Goal: Navigation & Orientation: Find specific page/section

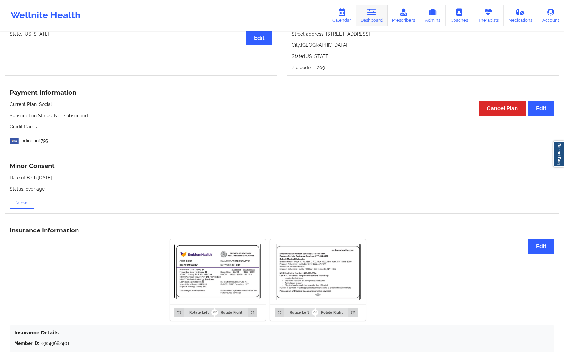
click at [368, 13] on icon at bounding box center [371, 12] width 9 height 7
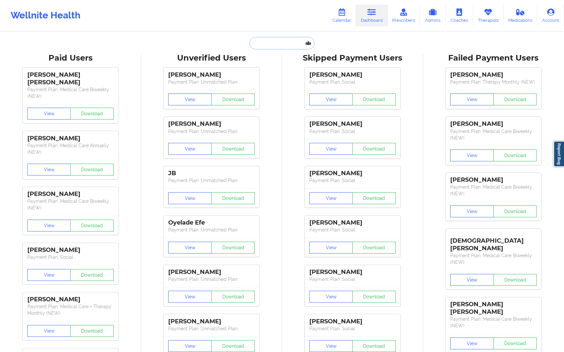
click at [281, 43] on input "text" at bounding box center [281, 43] width 65 height 13
paste input "[EMAIL_ADDRESS][DOMAIN_NAME]"
type input "[EMAIL_ADDRESS][DOMAIN_NAME]"
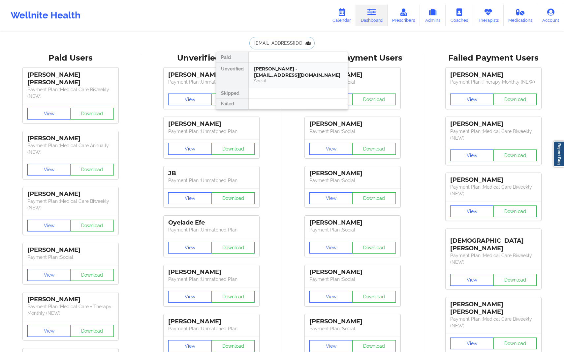
click at [278, 78] on div "[PERSON_NAME] - [EMAIL_ADDRESS][DOMAIN_NAME]" at bounding box center [298, 72] width 88 height 12
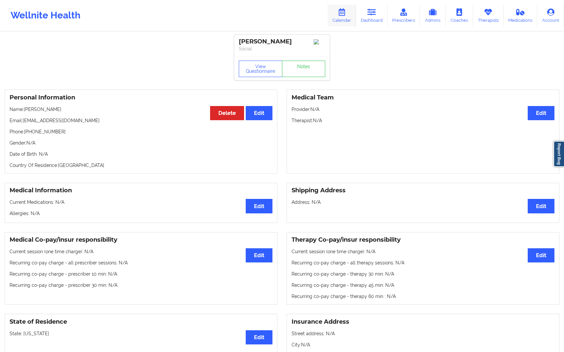
click at [343, 24] on link "Calendar" at bounding box center [341, 16] width 28 height 22
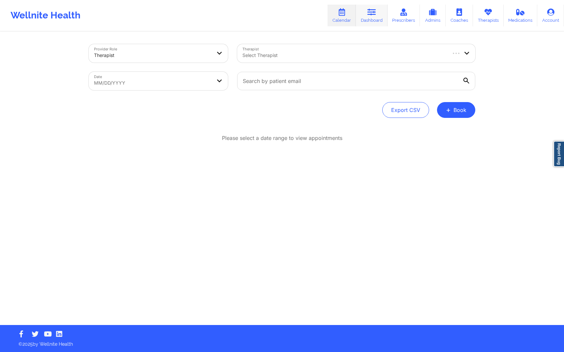
click at [368, 16] on link "Dashboard" at bounding box center [372, 16] width 32 height 22
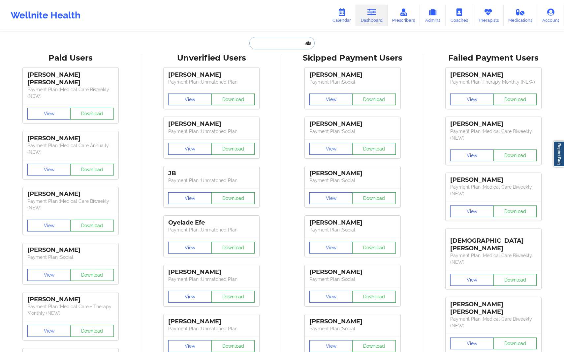
click at [275, 46] on input "text" at bounding box center [281, 43] width 65 height 13
paste input "[EMAIL_ADDRESS][DOMAIN_NAME]"
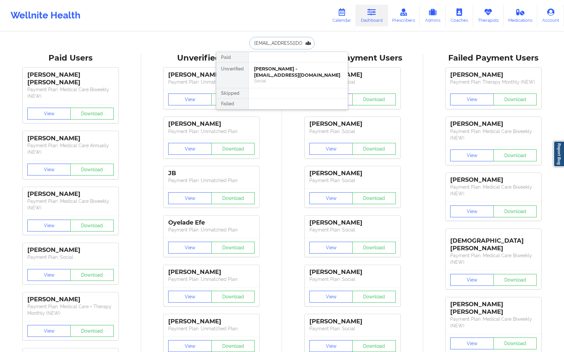
scroll to position [0, 16]
type input "[EMAIL_ADDRESS][DOMAIN_NAME]"
click at [269, 45] on input "[EMAIL_ADDRESS][DOMAIN_NAME]" at bounding box center [281, 43] width 65 height 13
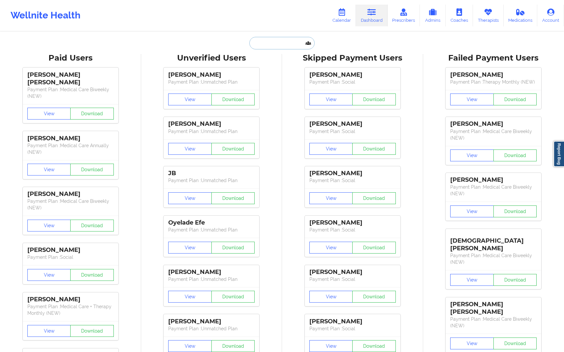
paste input "[EMAIL_ADDRESS][DOMAIN_NAME]"
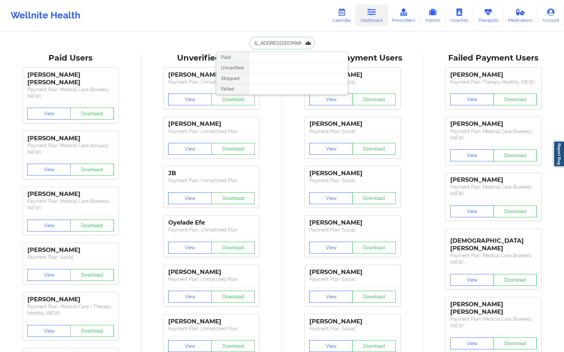
type input "[EMAIL_ADDRESS][DOMAIN_NAME]"
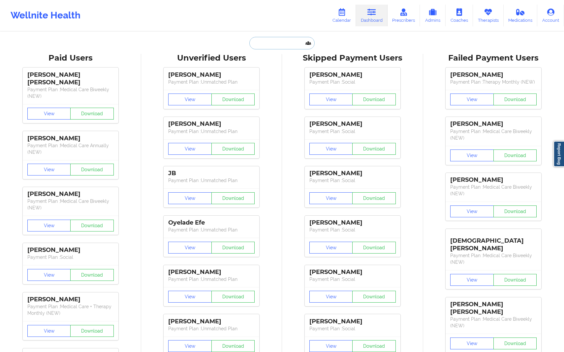
paste input "[EMAIL_ADDRESS][DOMAIN_NAME]"
type input "[EMAIL_ADDRESS][DOMAIN_NAME]"
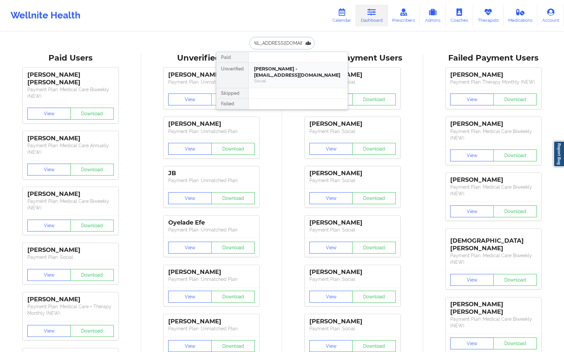
click at [303, 74] on div "[PERSON_NAME] - [EMAIL_ADDRESS][DOMAIN_NAME]" at bounding box center [298, 72] width 88 height 12
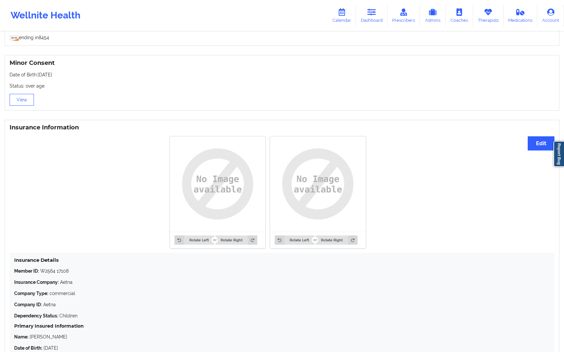
scroll to position [403, 0]
